Goal: Navigation & Orientation: Go to known website

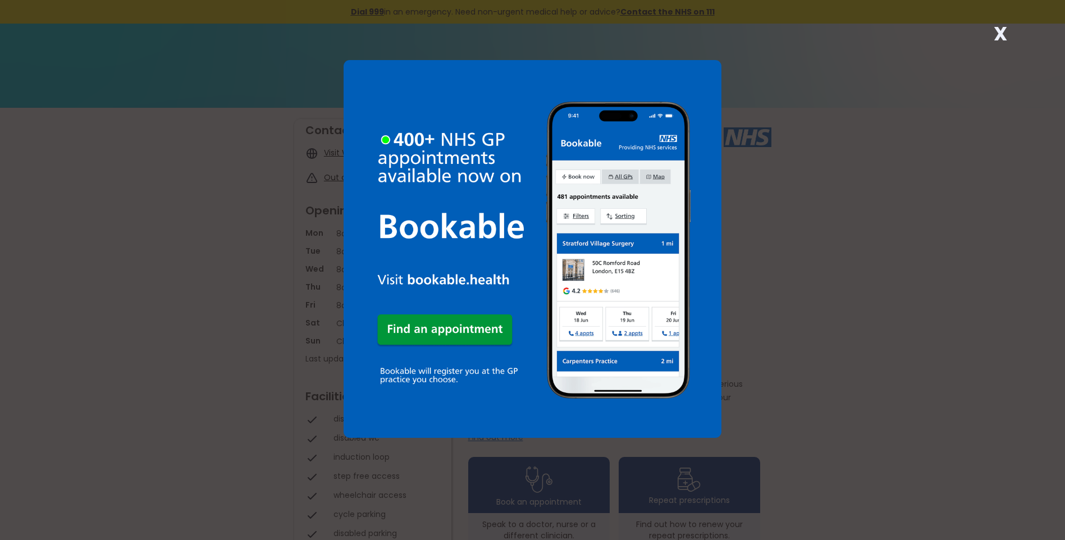
click at [1003, 30] on strong "X" at bounding box center [1000, 33] width 13 height 27
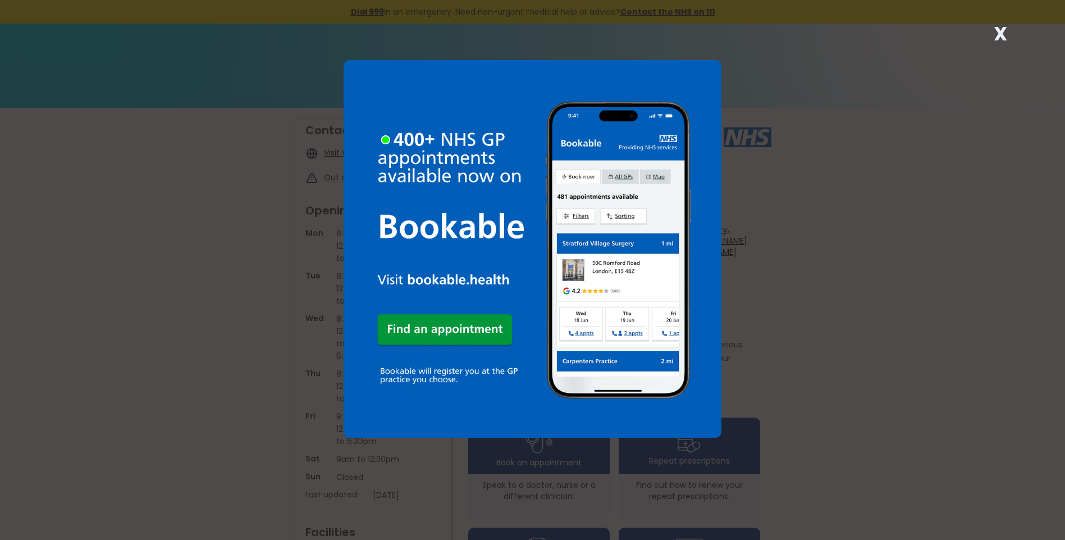
drag, startPoint x: 1005, startPoint y: 34, endPoint x: 996, endPoint y: 42, distance: 11.5
click at [1005, 34] on strong "X" at bounding box center [1000, 33] width 13 height 27
click at [1000, 30] on strong "X" at bounding box center [1000, 33] width 13 height 27
